Goal: Find contact information: Find contact information

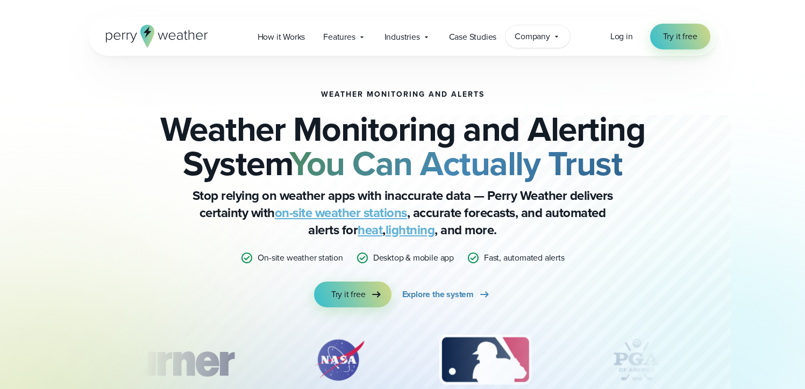
click at [536, 42] on span "Company" at bounding box center [532, 36] width 35 height 13
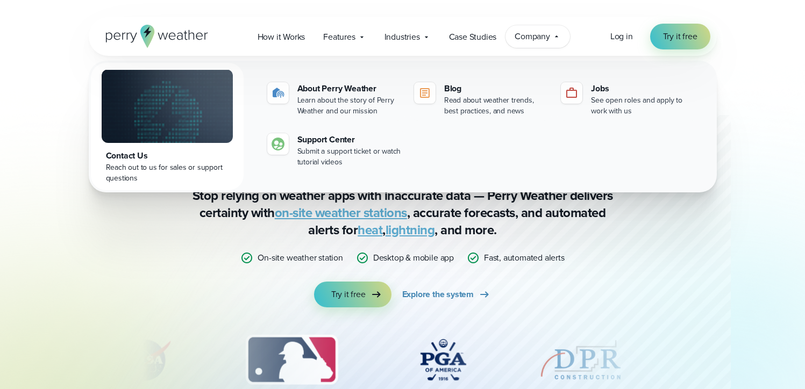
click at [772, 102] on div "Weather Monitoring and Alerts Weather Monitoring and Alerting System You Can Ac…" at bounding box center [403, 248] width 774 height 384
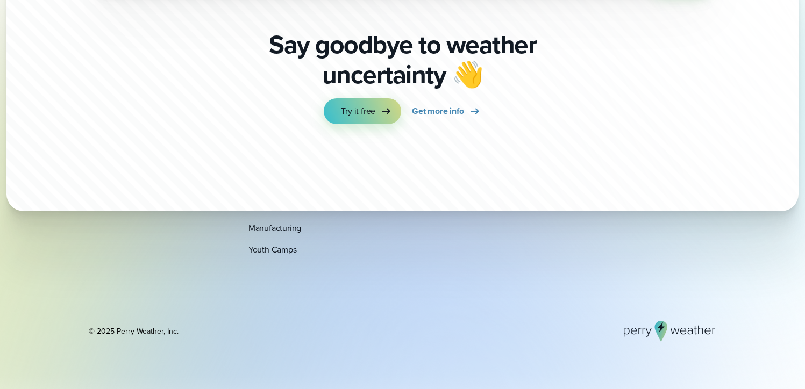
scroll to position [3740, 0]
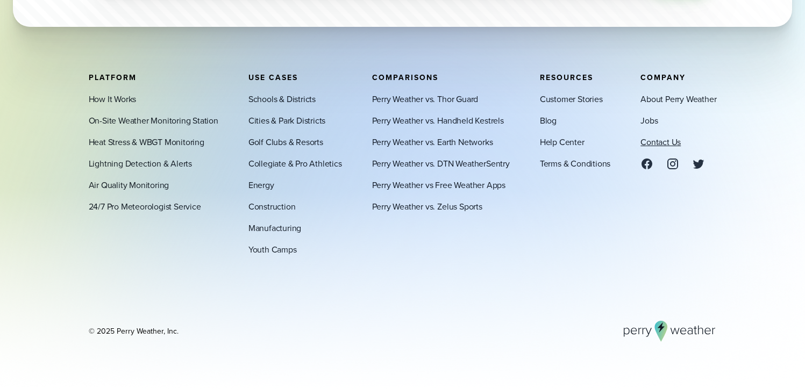
click at [654, 145] on link "Contact Us" at bounding box center [661, 142] width 40 height 13
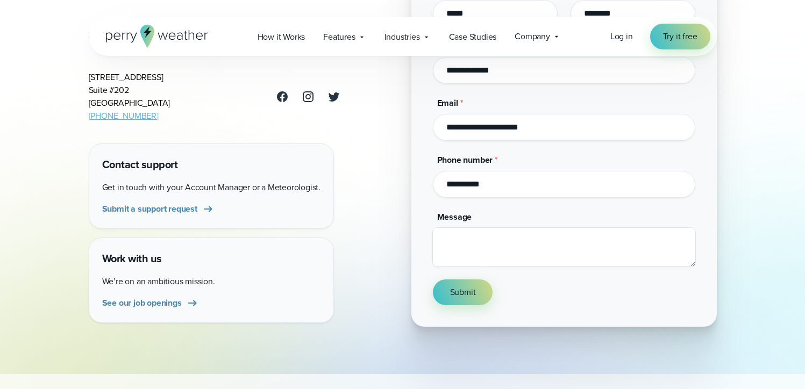
scroll to position [175, 0]
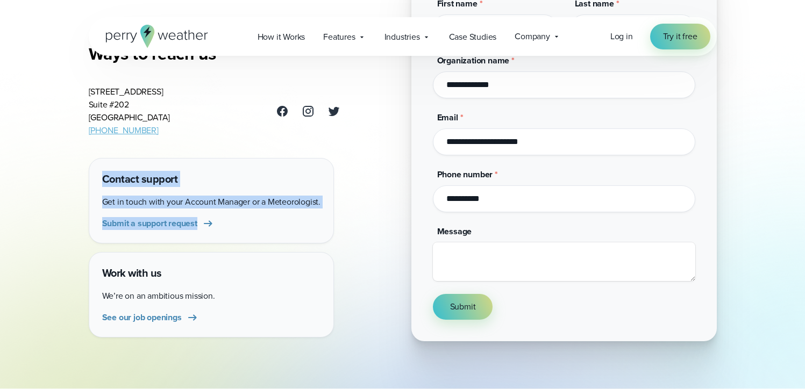
drag, startPoint x: 182, startPoint y: 160, endPoint x: 247, endPoint y: 223, distance: 90.9
click at [248, 223] on div "Contact support Get in touch with your Account Manager or a Meteorologist. Subm…" at bounding box center [211, 201] width 245 height 86
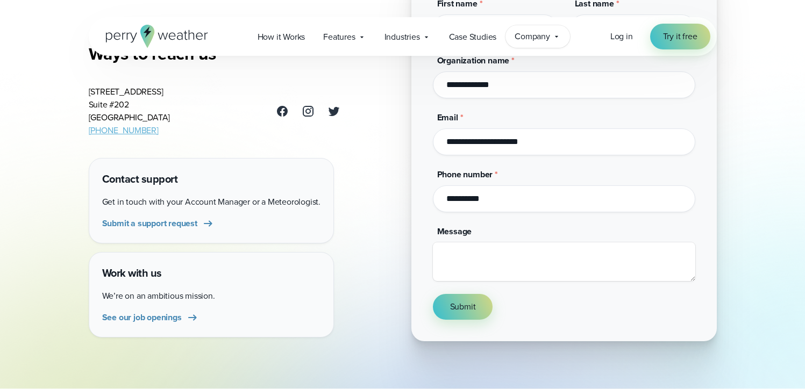
click at [539, 42] on span "Company" at bounding box center [532, 36] width 35 height 13
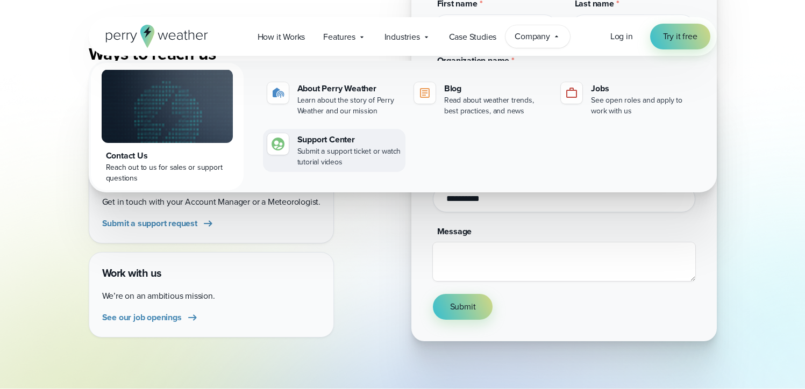
click at [363, 150] on div "Submit a support ticket or watch tutorial videos" at bounding box center [349, 157] width 104 height 22
